Goal: Task Accomplishment & Management: Manage account settings

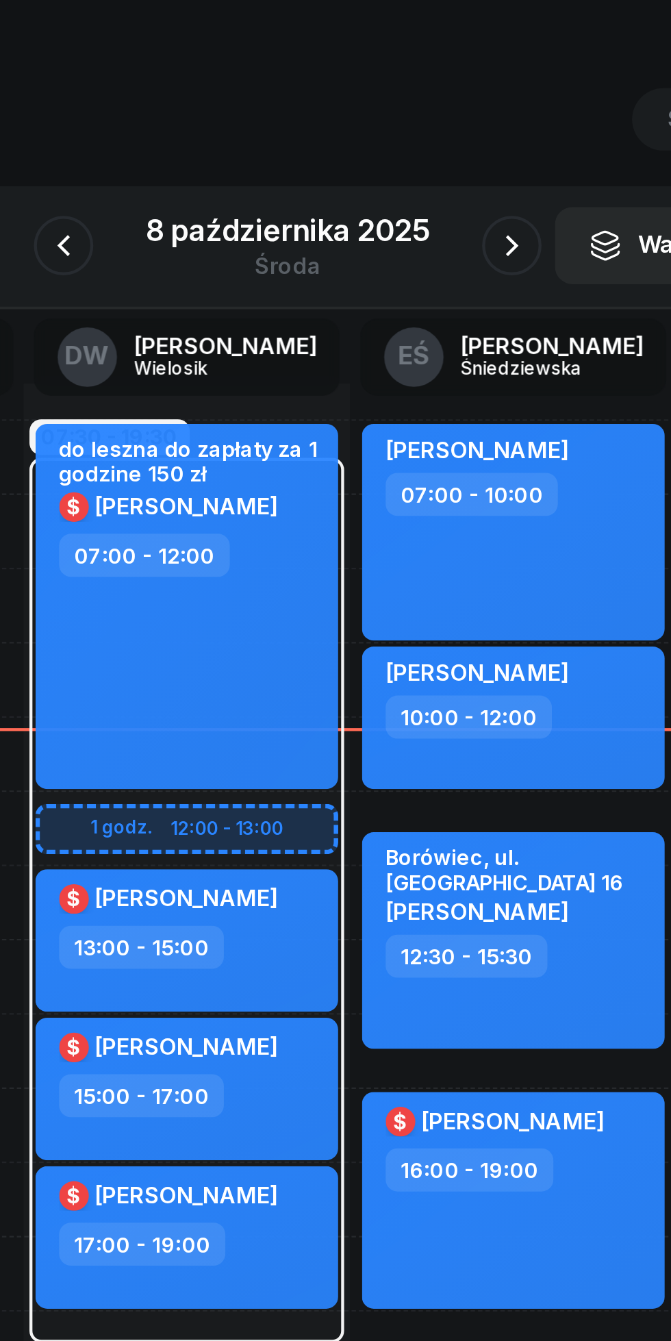
click at [429, 155] on button "button" at bounding box center [438, 153] width 27 height 27
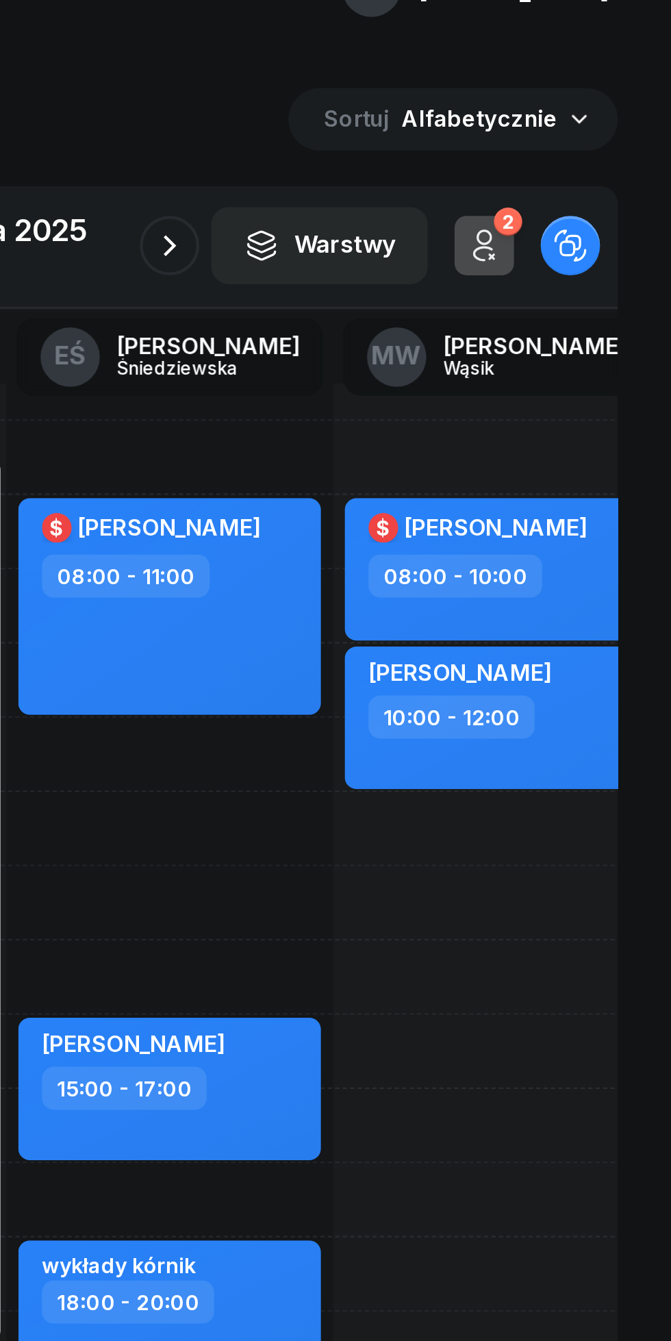
click at [437, 154] on icon "button" at bounding box center [439, 153] width 16 height 16
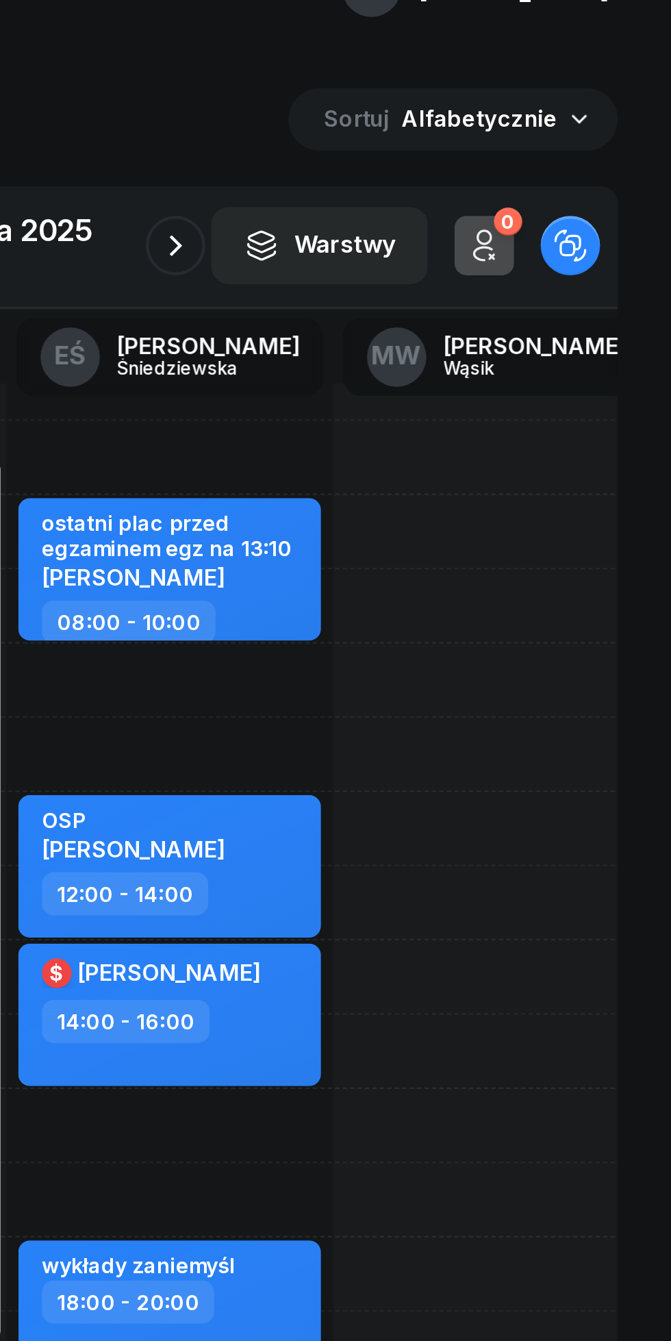
click at [440, 159] on icon "button" at bounding box center [442, 153] width 16 height 16
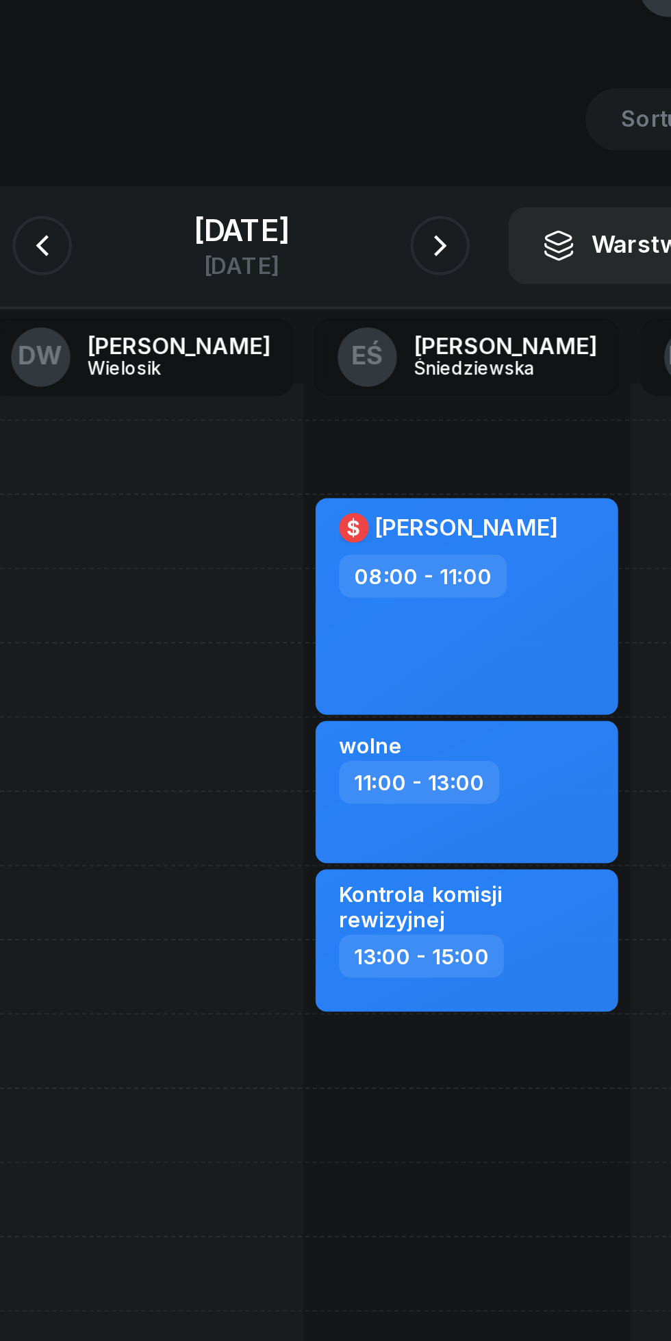
click at [433, 148] on icon "button" at bounding box center [427, 153] width 16 height 16
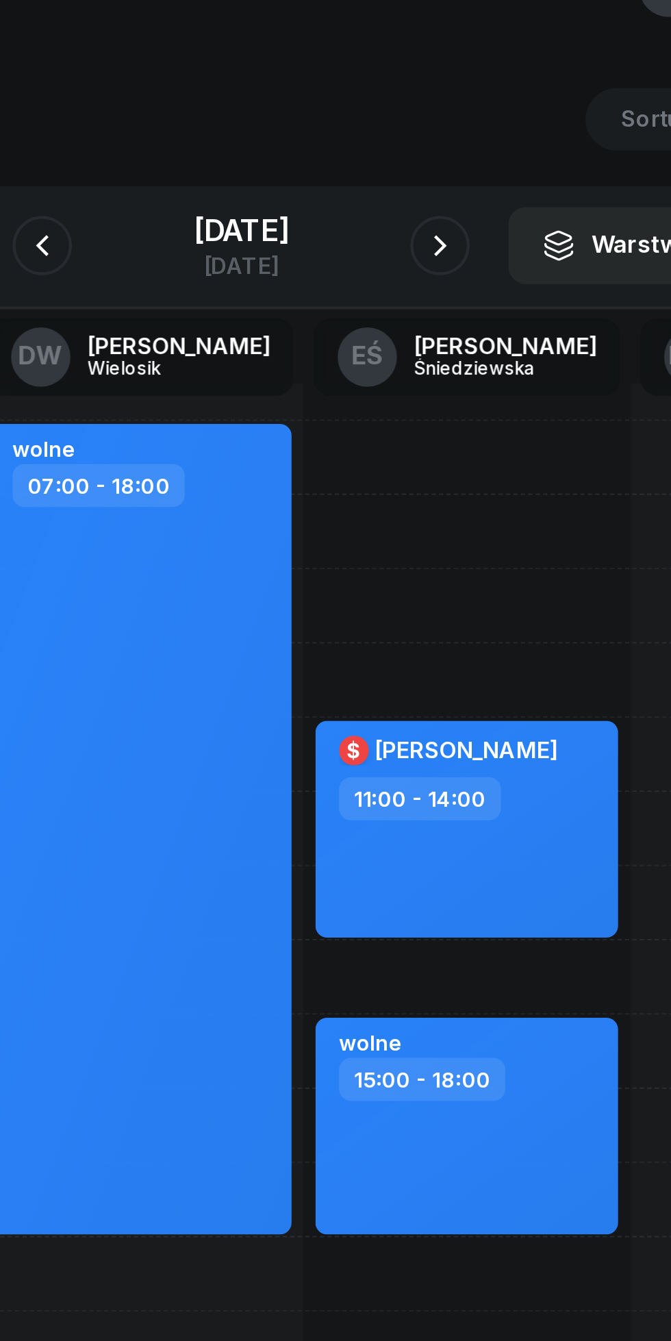
click at [434, 149] on icon "button" at bounding box center [427, 153] width 16 height 16
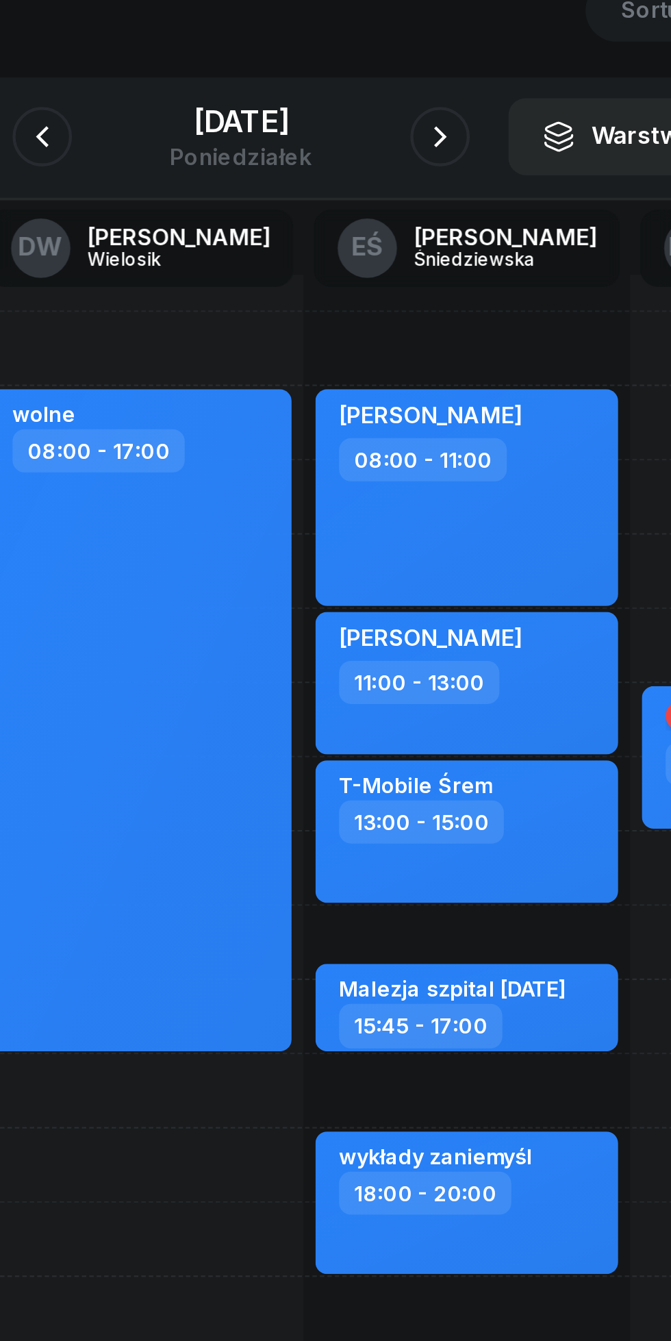
click at [468, 596] on div "[PERSON_NAME] 08:00 - 11:00 [PERSON_NAME] 11:00 - 13:00 T-Mobile Śrem 13:00 - 1…" at bounding box center [439, 525] width 151 height 616
select select "17"
select select "18"
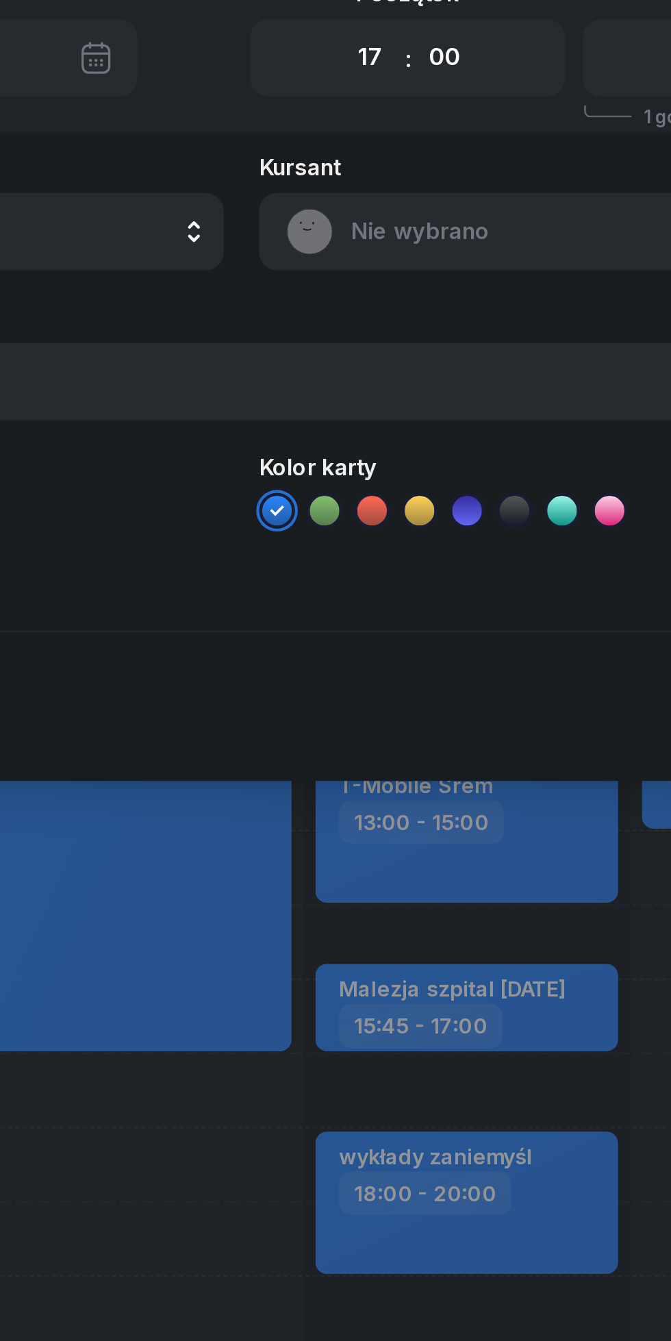
click at [431, 117] on select "00 05 10 15 20 25 30 35 40 45 50 55" at bounding box center [429, 117] width 26 height 29
select select "30"
click at [416, 103] on select "00 05 10 15 20 25 30 35 40 45 50 55" at bounding box center [429, 117] width 26 height 29
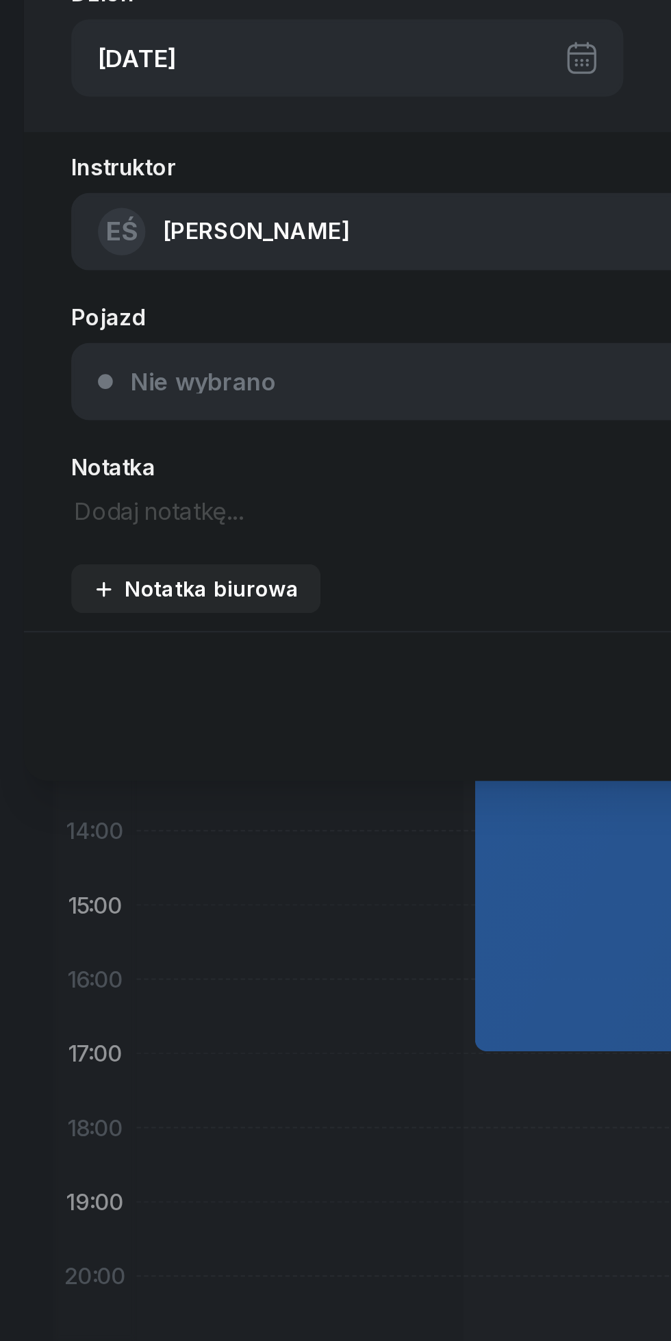
click at [51, 323] on textarea at bounding box center [180, 325] width 294 height 18
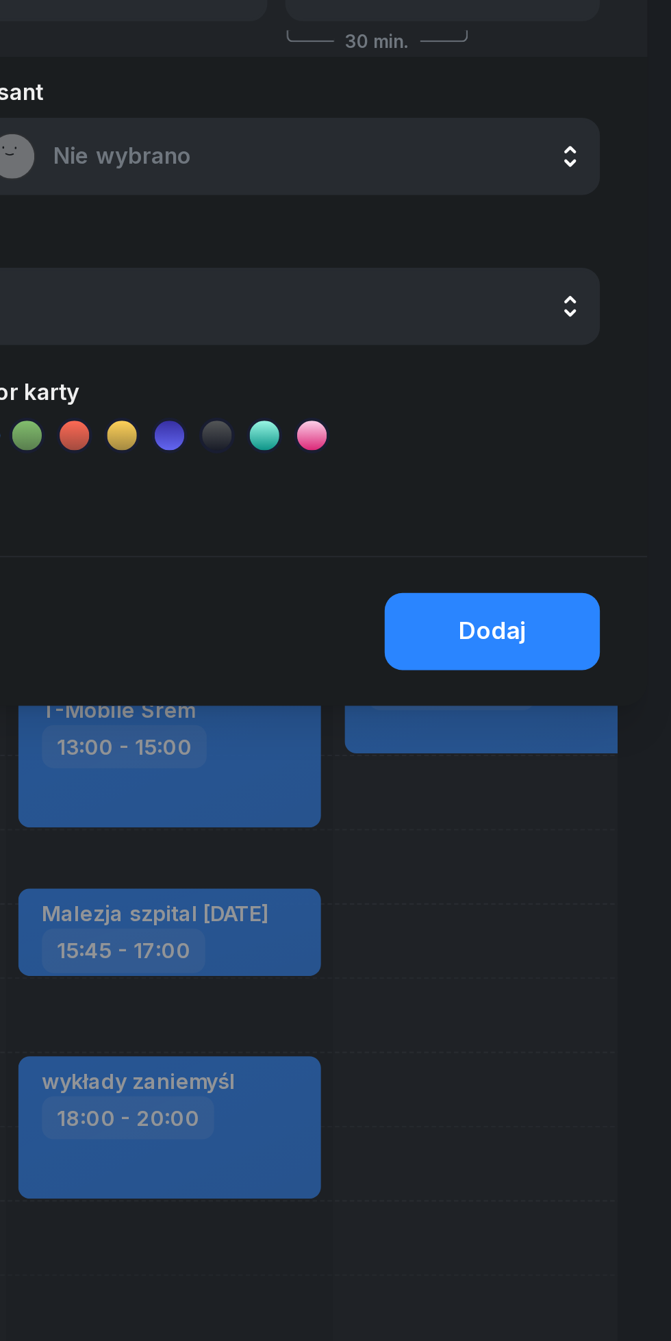
type textarea "Malinska testy"
click at [603, 418] on div "Dodaj" at bounding box center [588, 416] width 31 height 18
